Goal: Information Seeking & Learning: Learn about a topic

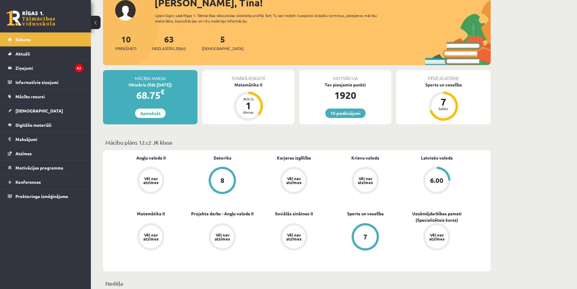
scroll to position [30, 0]
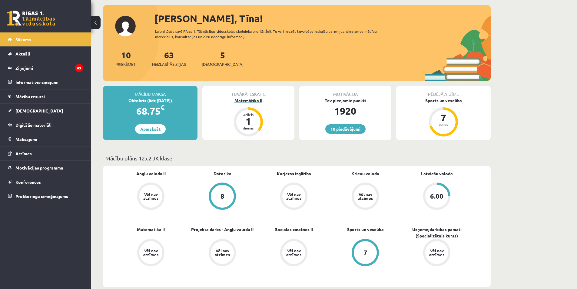
click at [256, 100] on div "Matemātika II" at bounding box center [248, 100] width 92 height 6
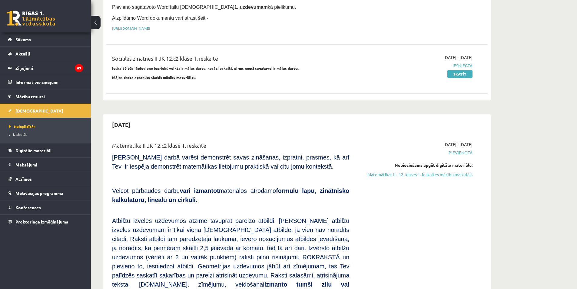
scroll to position [151, 0]
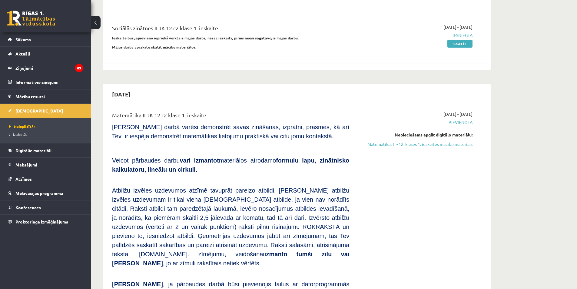
click at [420, 147] on div "[DATE] - [DATE] [GEOGRAPHIC_DATA] Nepieciešams apgūt digitālo materiālu: Matemā…" at bounding box center [415, 249] width 123 height 277
click at [420, 145] on link "Matemātikas II - 12. klases 1. ieskaites mācību materiāls" at bounding box center [415, 144] width 114 height 6
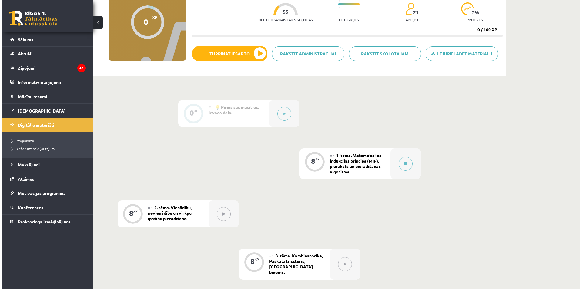
scroll to position [91, 0]
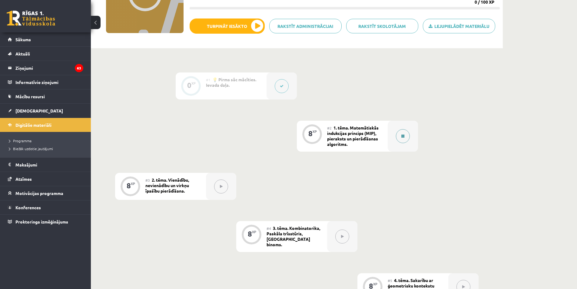
click at [396, 133] on div at bounding box center [403, 136] width 30 height 31
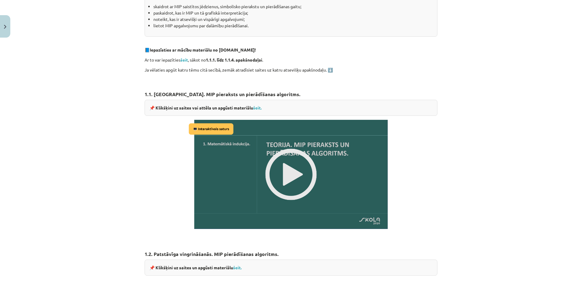
scroll to position [333, 0]
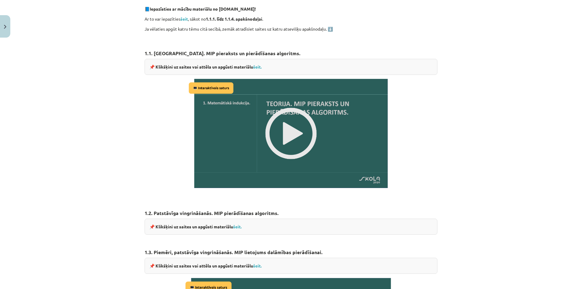
click at [311, 135] on img at bounding box center [291, 133] width 208 height 117
click at [257, 66] on link "šeit." at bounding box center [257, 66] width 8 height 5
click at [284, 140] on img at bounding box center [291, 133] width 208 height 117
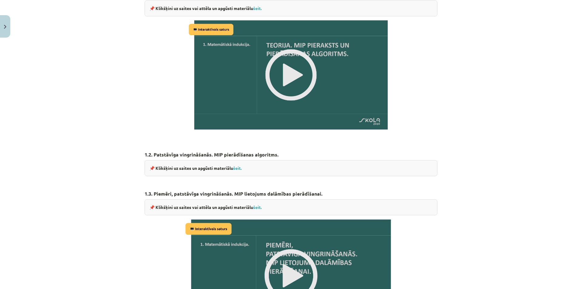
scroll to position [394, 0]
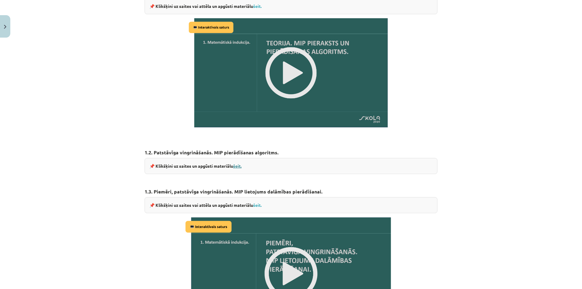
click at [236, 165] on link "šeit." at bounding box center [237, 165] width 8 height 5
